Goal: Task Accomplishment & Management: Use online tool/utility

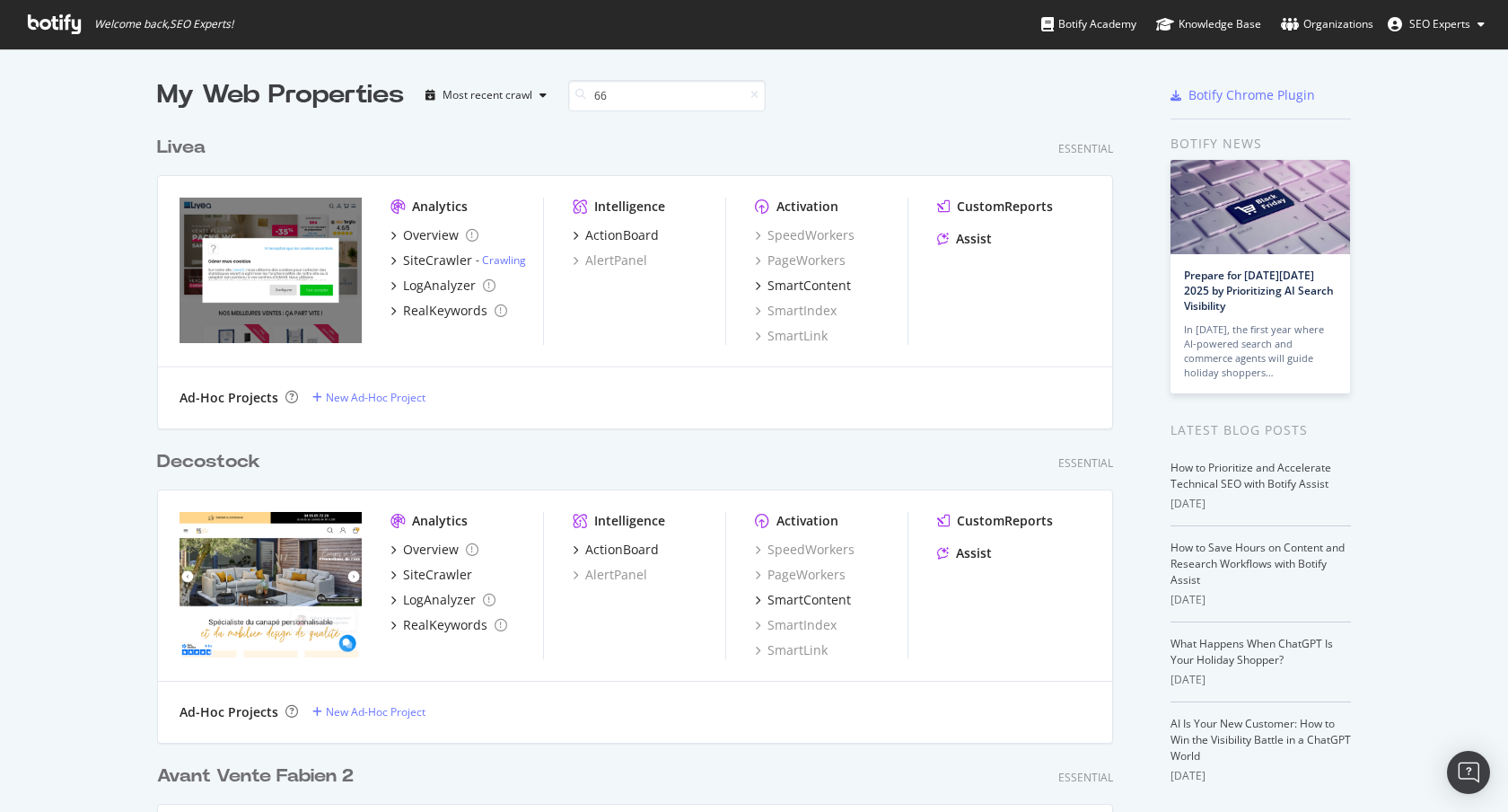
scroll to position [301, 957]
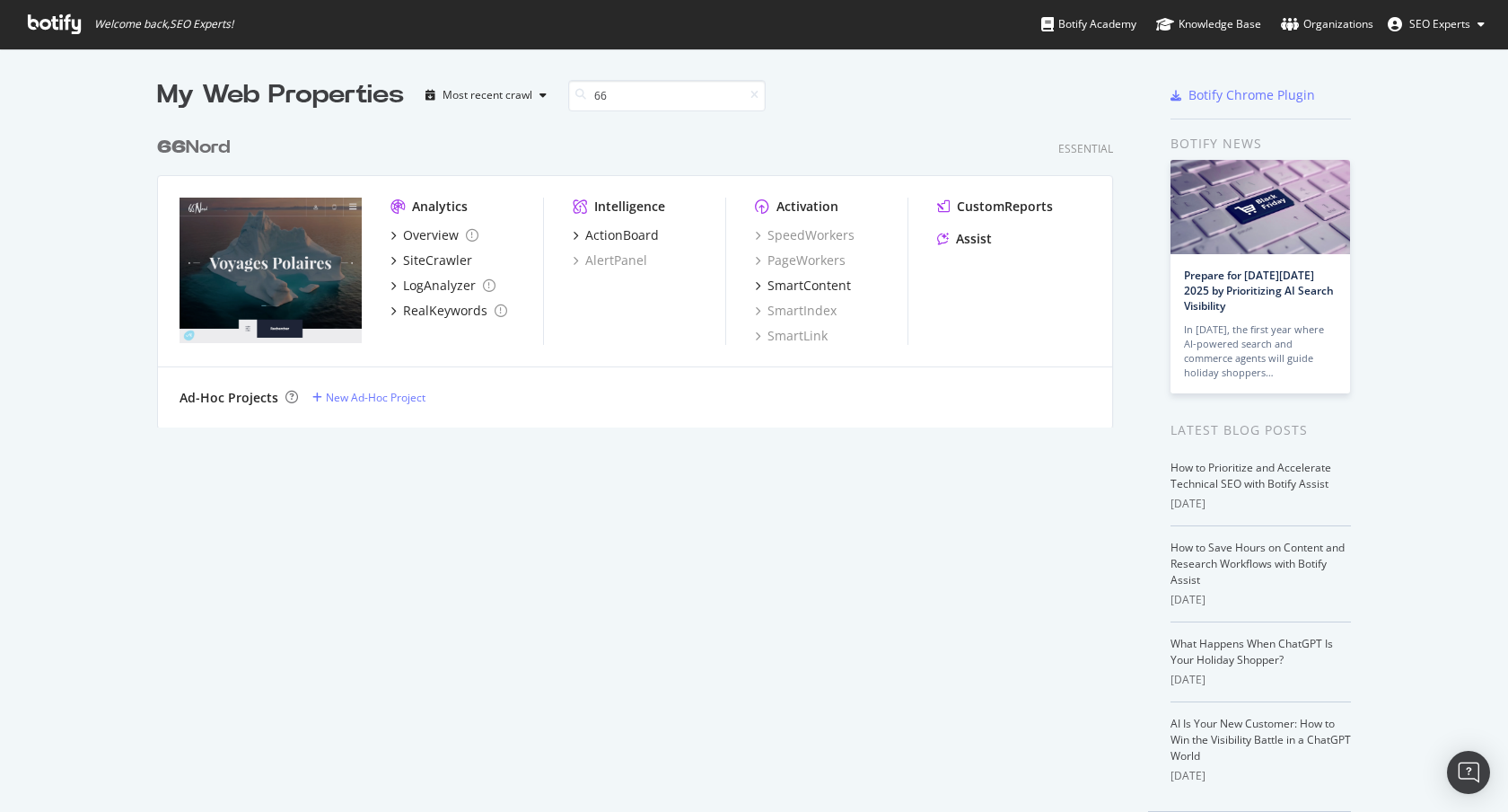
type input "66"
drag, startPoint x: 208, startPoint y: 248, endPoint x: 227, endPoint y: 241, distance: 20.2
click at [208, 248] on img "grid" at bounding box center [271, 269] width 183 height 145
click at [287, 251] on img "grid" at bounding box center [271, 269] width 183 height 145
click at [205, 148] on div "66 Nord" at bounding box center [194, 147] width 73 height 26
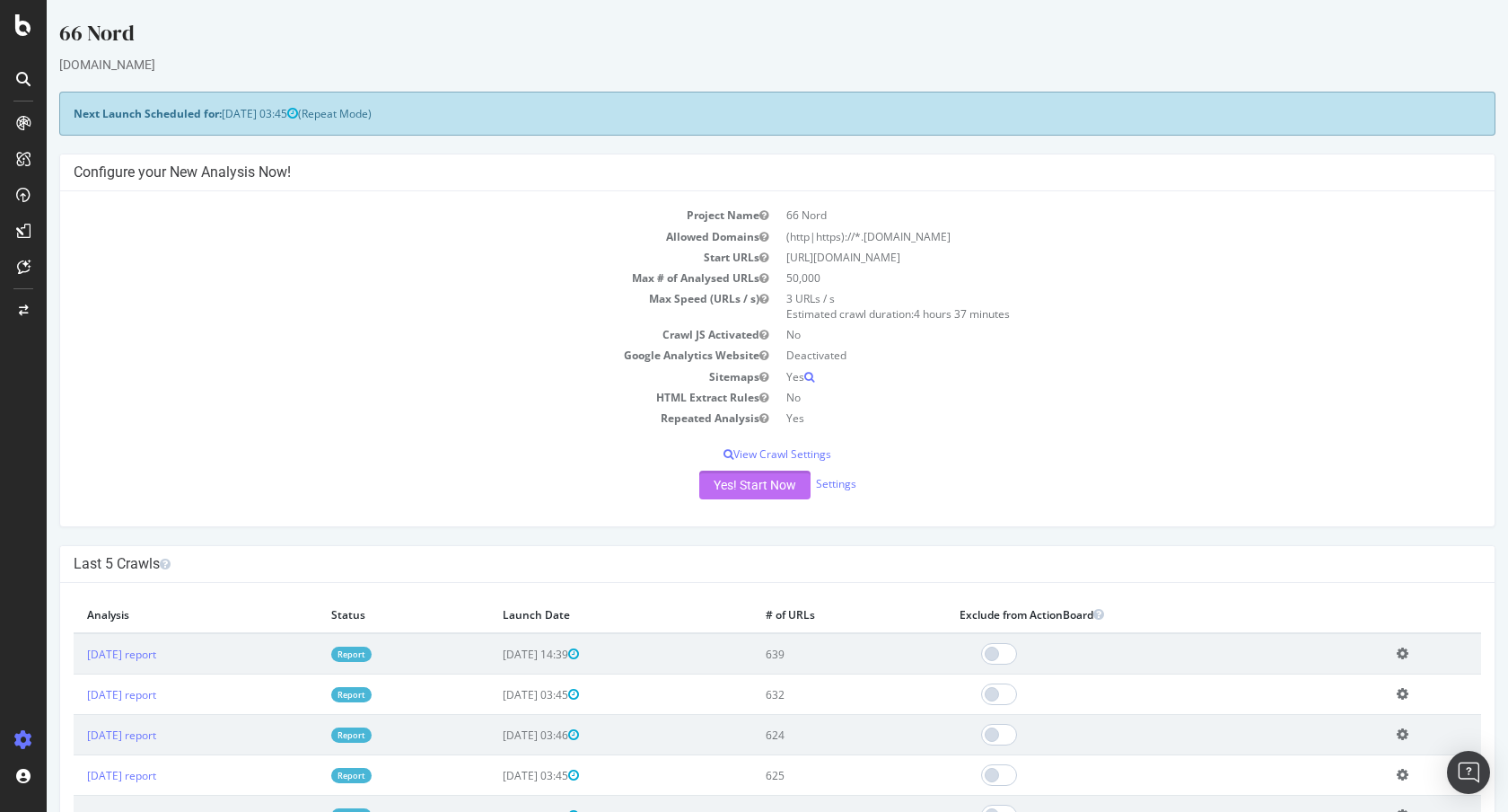
click at [712, 487] on button "Yes! Start Now" at bounding box center [755, 484] width 111 height 28
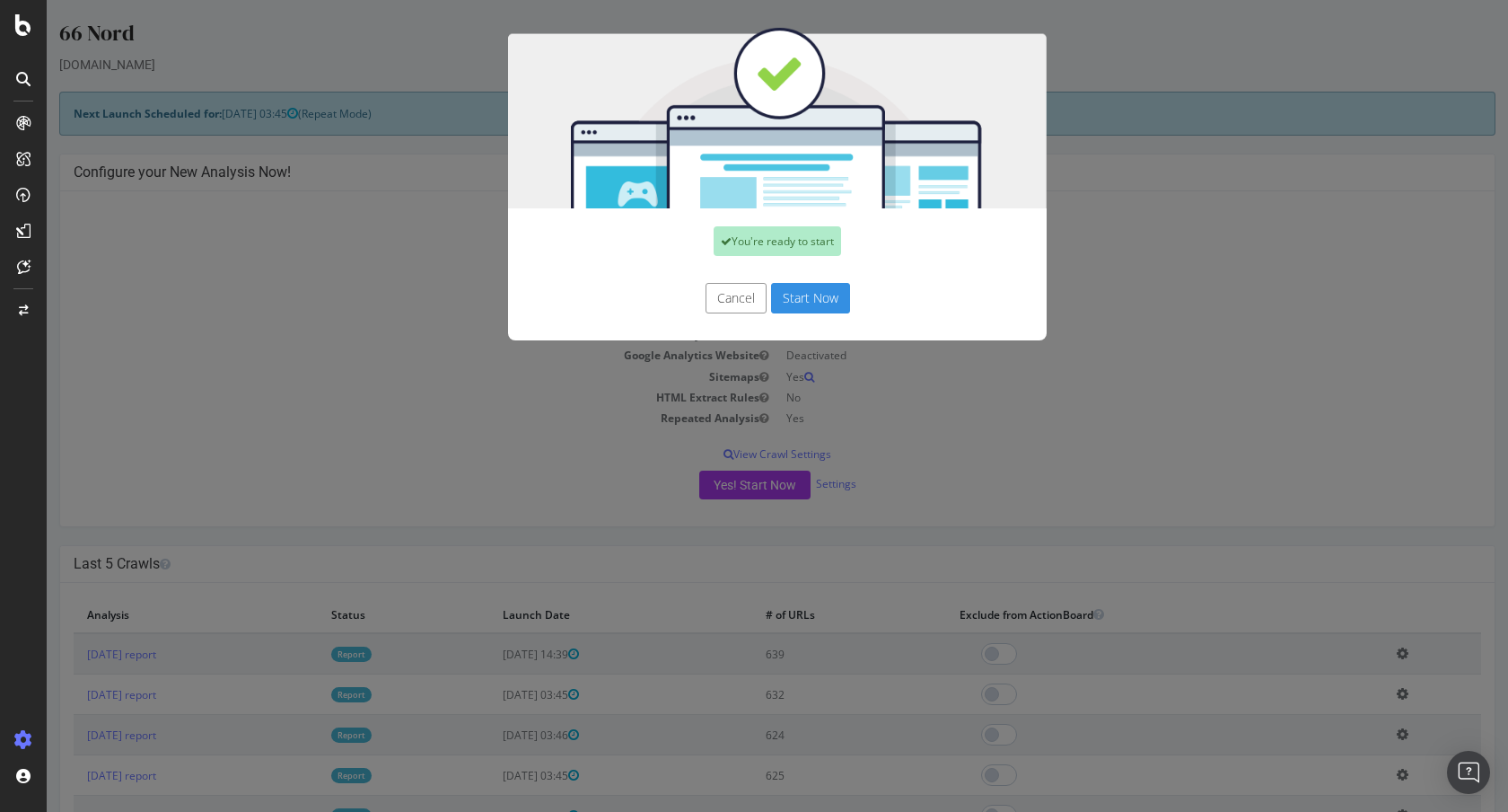
click at [809, 300] on button "Start Now" at bounding box center [810, 298] width 79 height 30
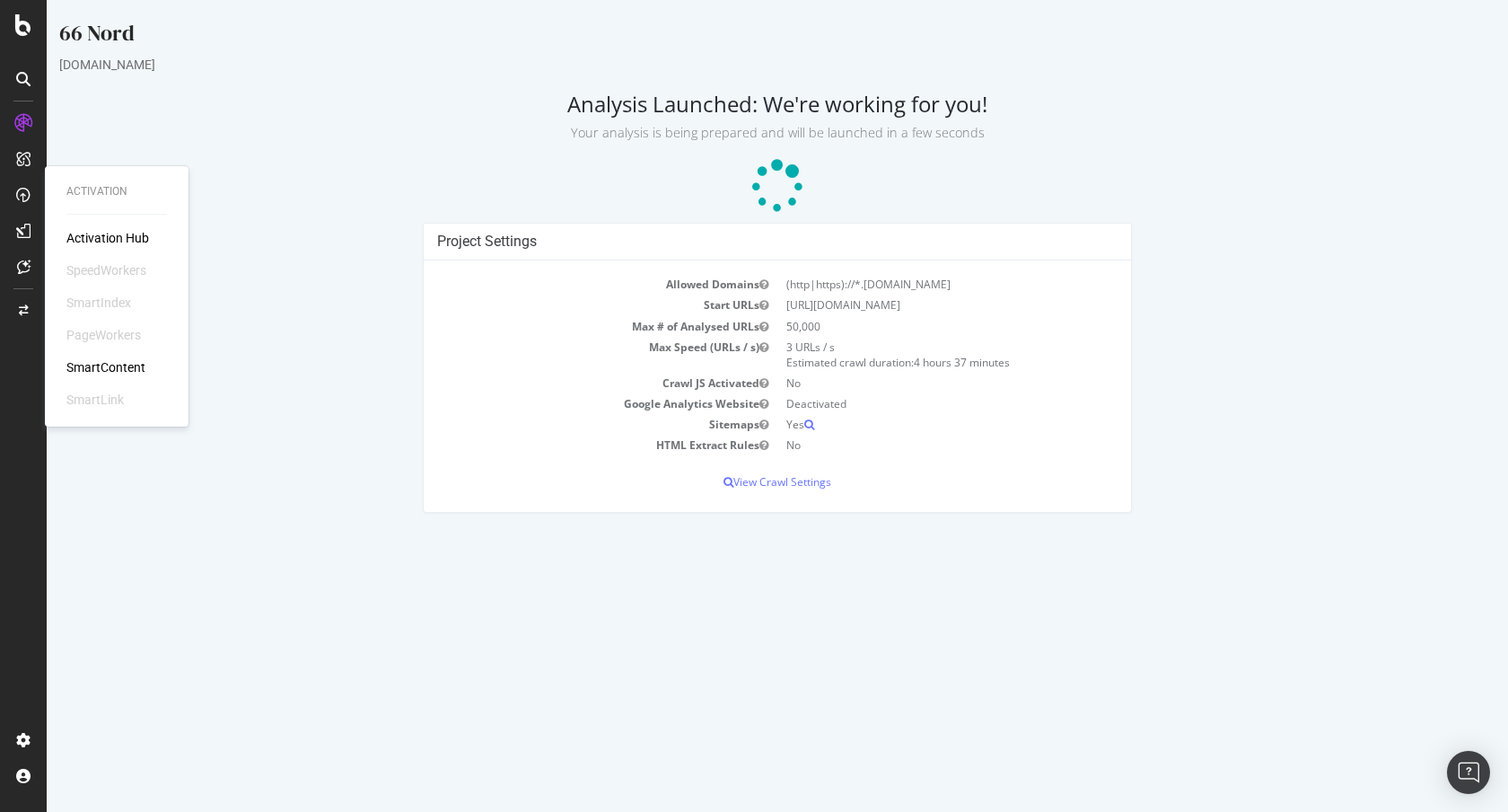
click at [166, 233] on div "Activation Hub" at bounding box center [117, 238] width 100 height 18
click at [268, 207] on p at bounding box center [777, 186] width 1437 height 54
click at [318, 152] on div "66 Nord [DOMAIN_NAME] Analysis Launched: We're working for you! Your analysis i…" at bounding box center [777, 274] width 1461 height 512
